Goal: Information Seeking & Learning: Learn about a topic

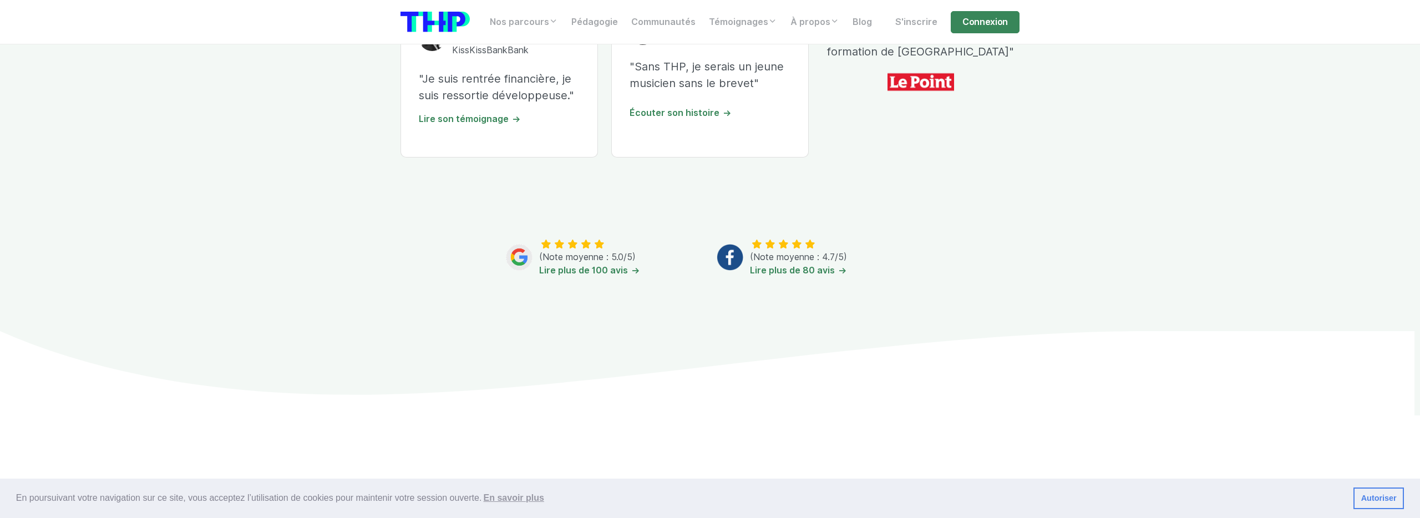
scroll to position [514, 0]
click at [619, 271] on link "Lire plus de 100 avis" at bounding box center [589, 271] width 101 height 11
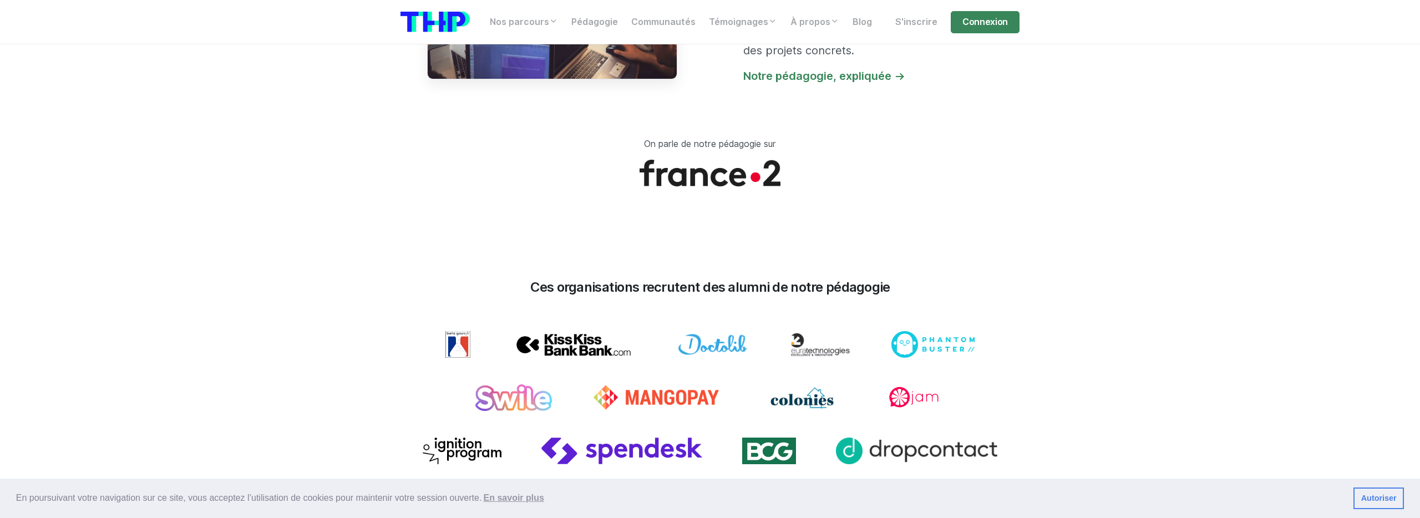
scroll to position [1187, 0]
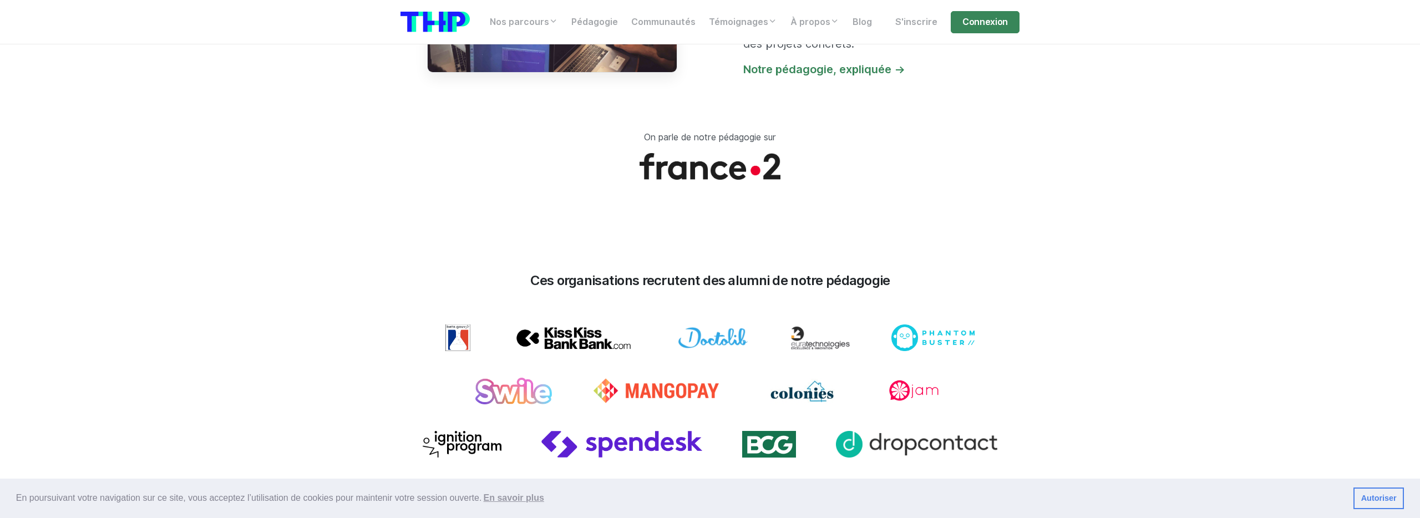
click at [729, 163] on img at bounding box center [709, 166] width 141 height 27
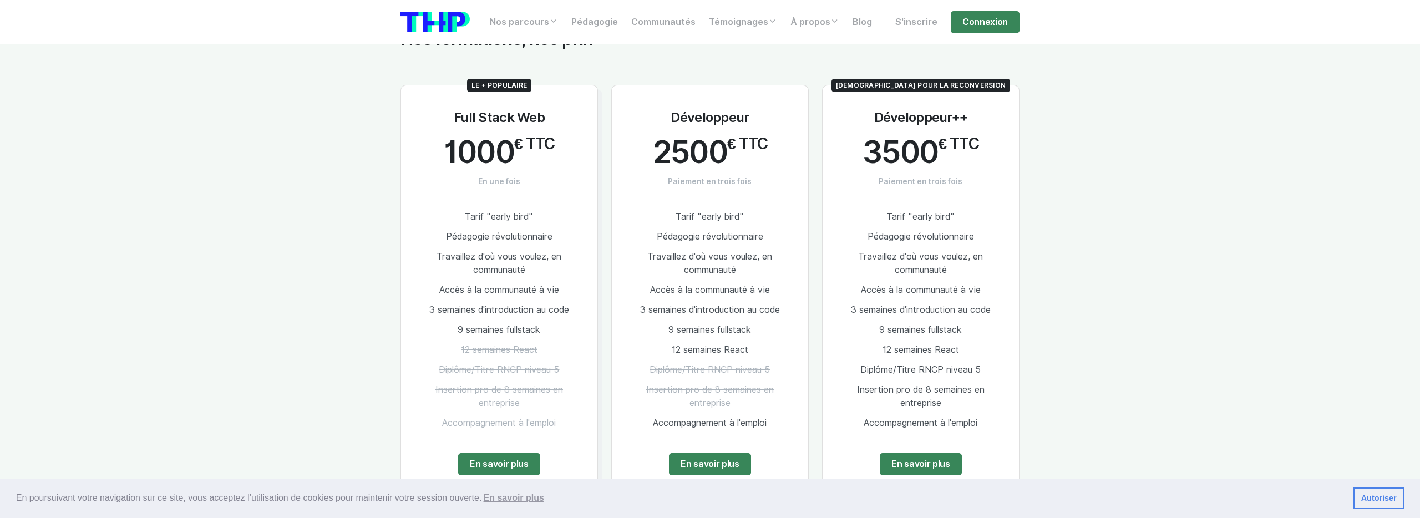
scroll to position [2199, 0]
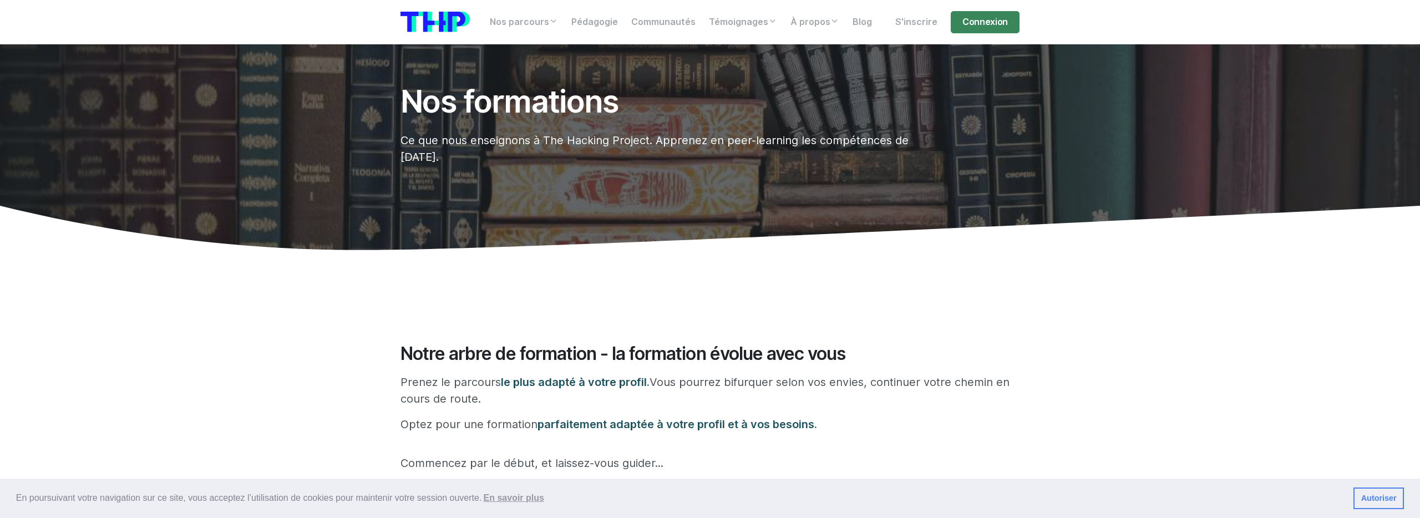
click at [449, 22] on img at bounding box center [434, 22] width 69 height 21
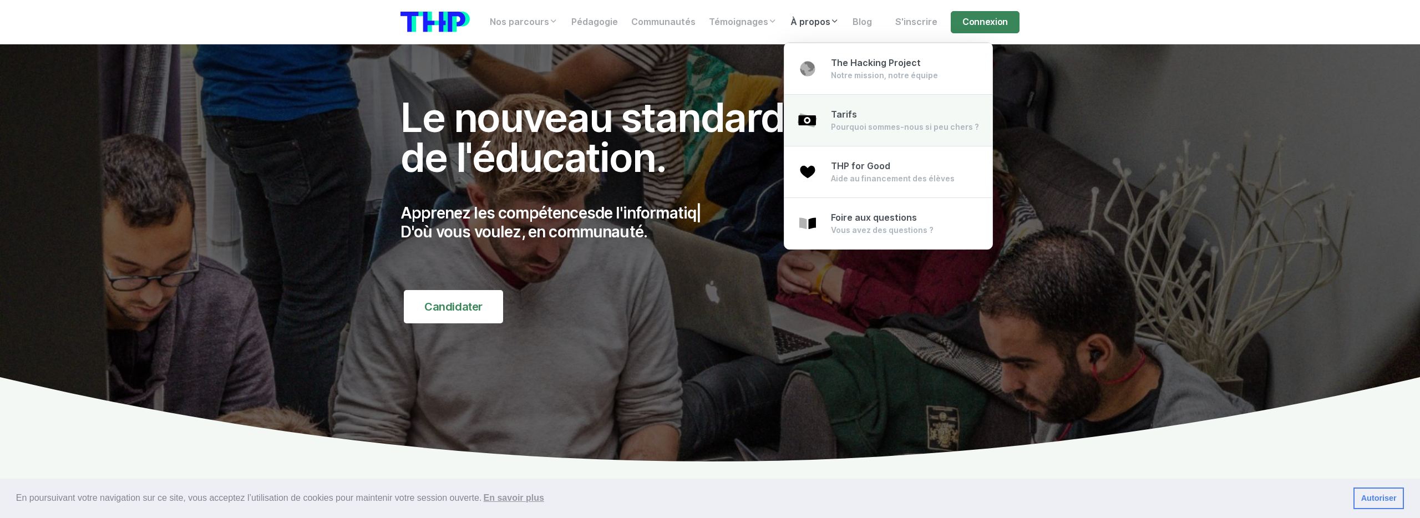
click at [864, 114] on div "Tarifs Pourquoi sommes-nous si peu chers ?" at bounding box center [905, 120] width 148 height 24
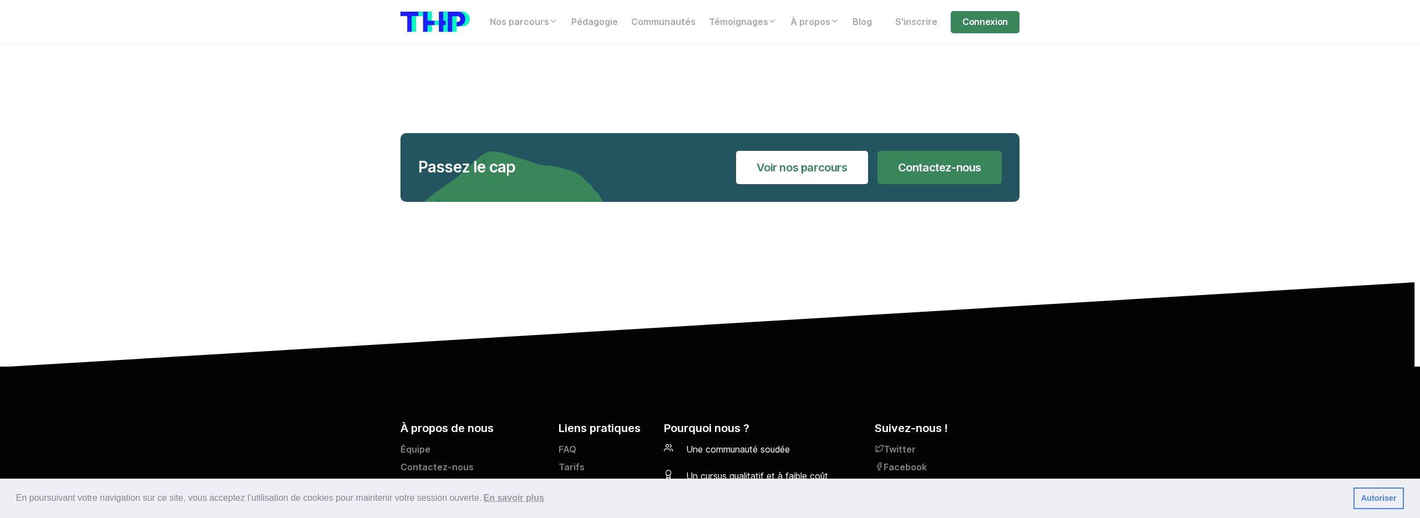
scroll to position [2360, 0]
